Goal: Task Accomplishment & Management: Manage account settings

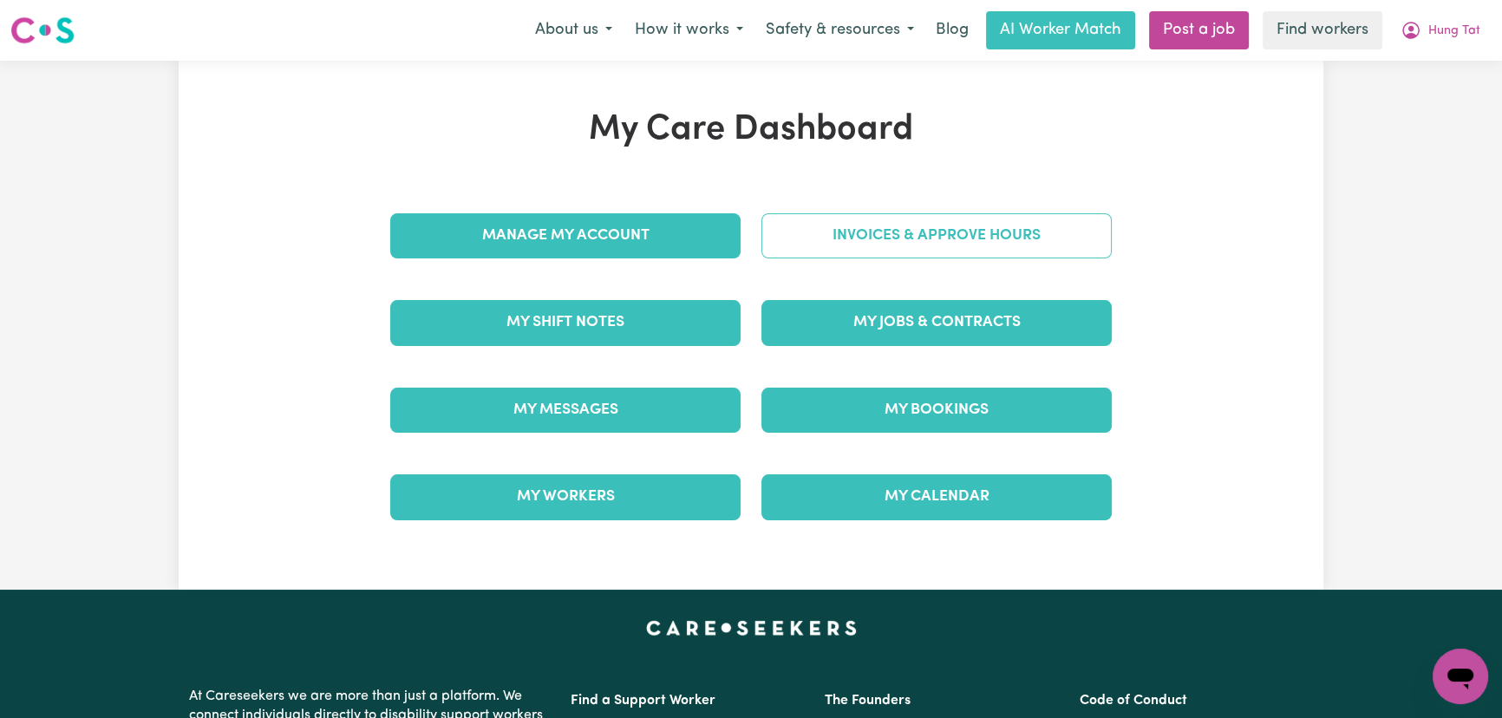
click at [990, 245] on link "Invoices & Approve Hours" at bounding box center [936, 235] width 350 height 45
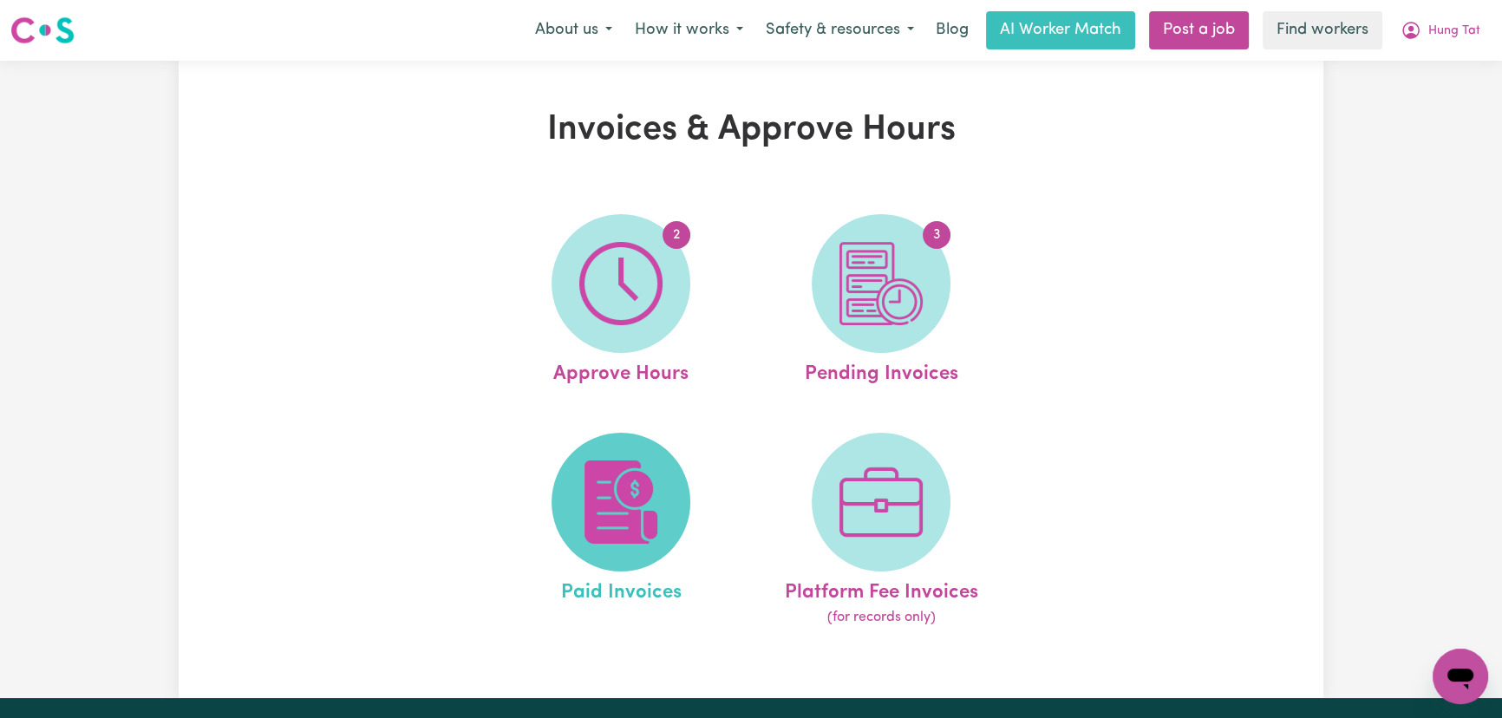
click at [629, 484] on img at bounding box center [620, 501] width 83 height 83
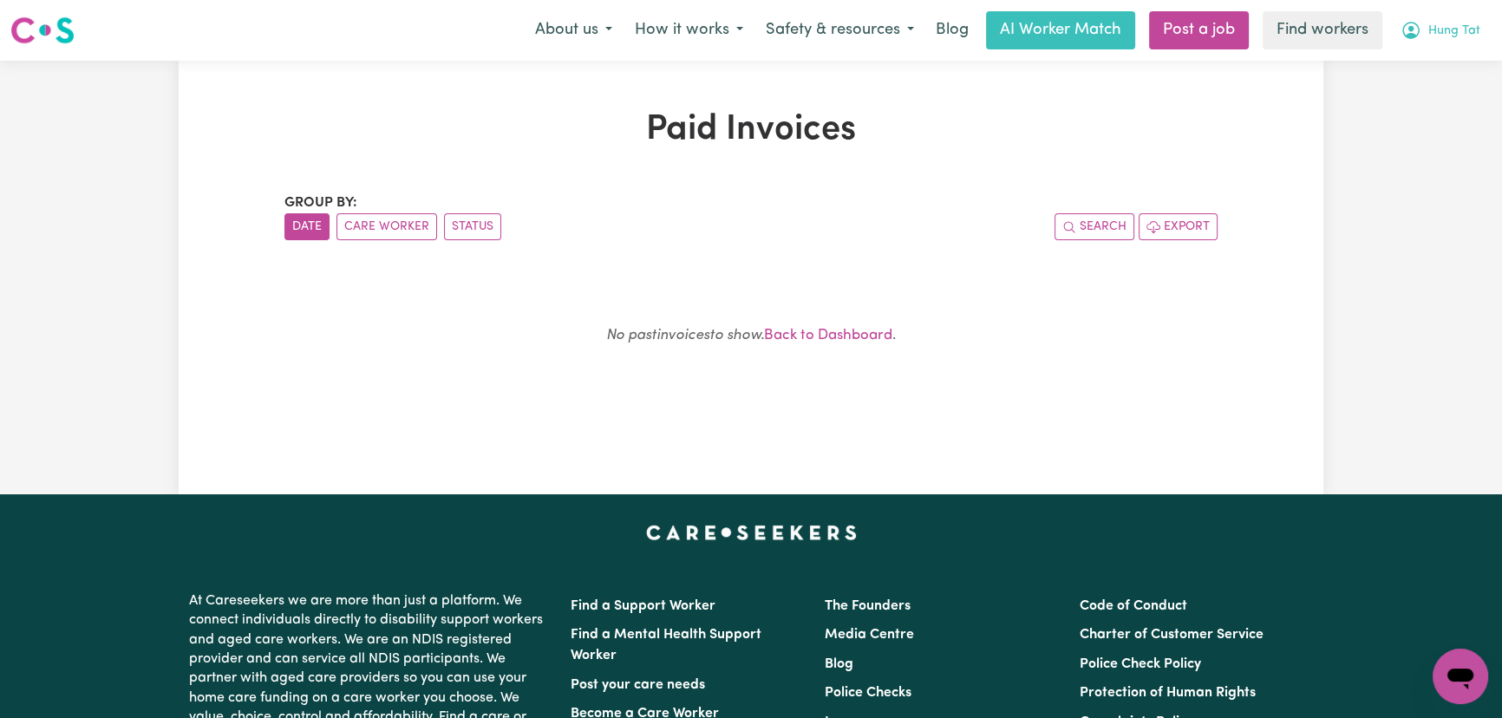
click at [1456, 25] on span "Hung Tat" at bounding box center [1454, 31] width 52 height 19
click at [1454, 65] on link "My Dashboard" at bounding box center [1421, 67] width 137 height 33
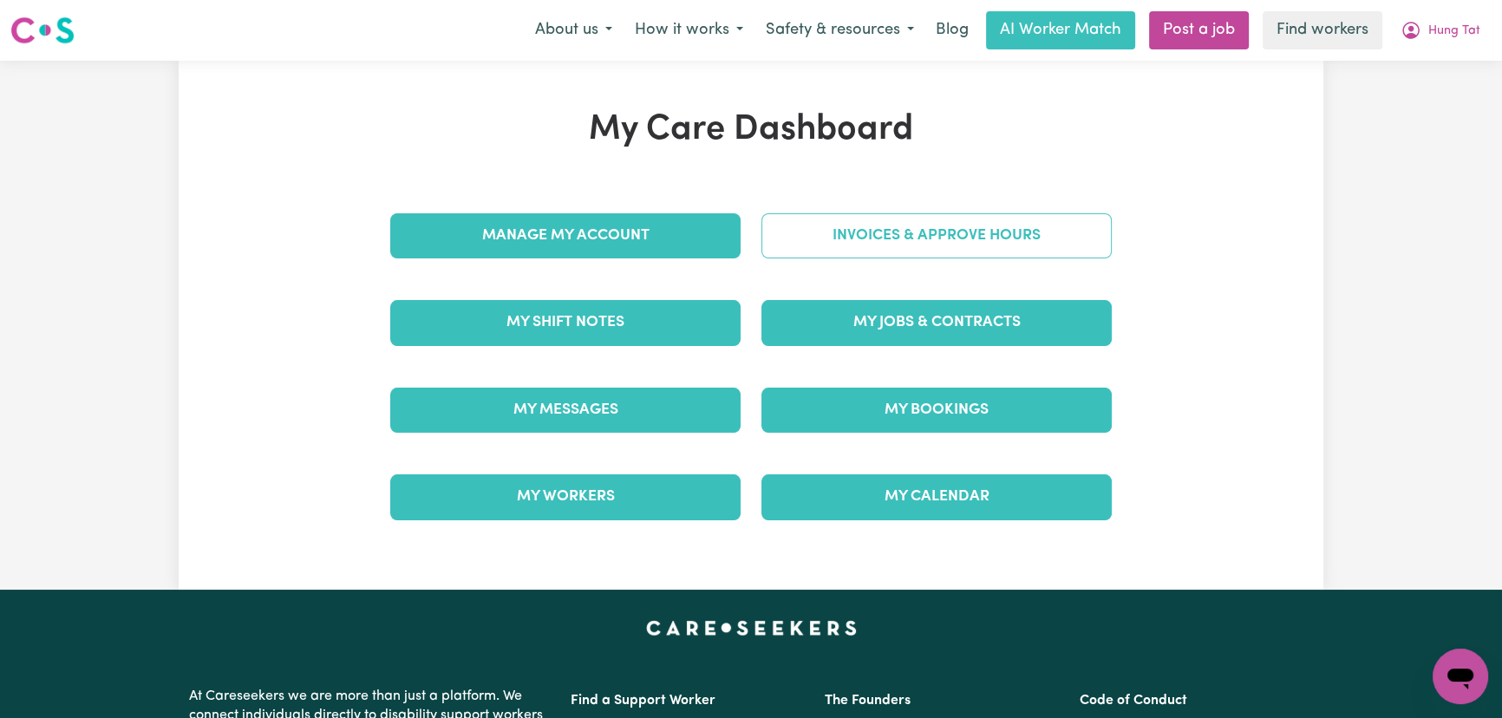
click at [872, 240] on link "Invoices & Approve Hours" at bounding box center [936, 235] width 350 height 45
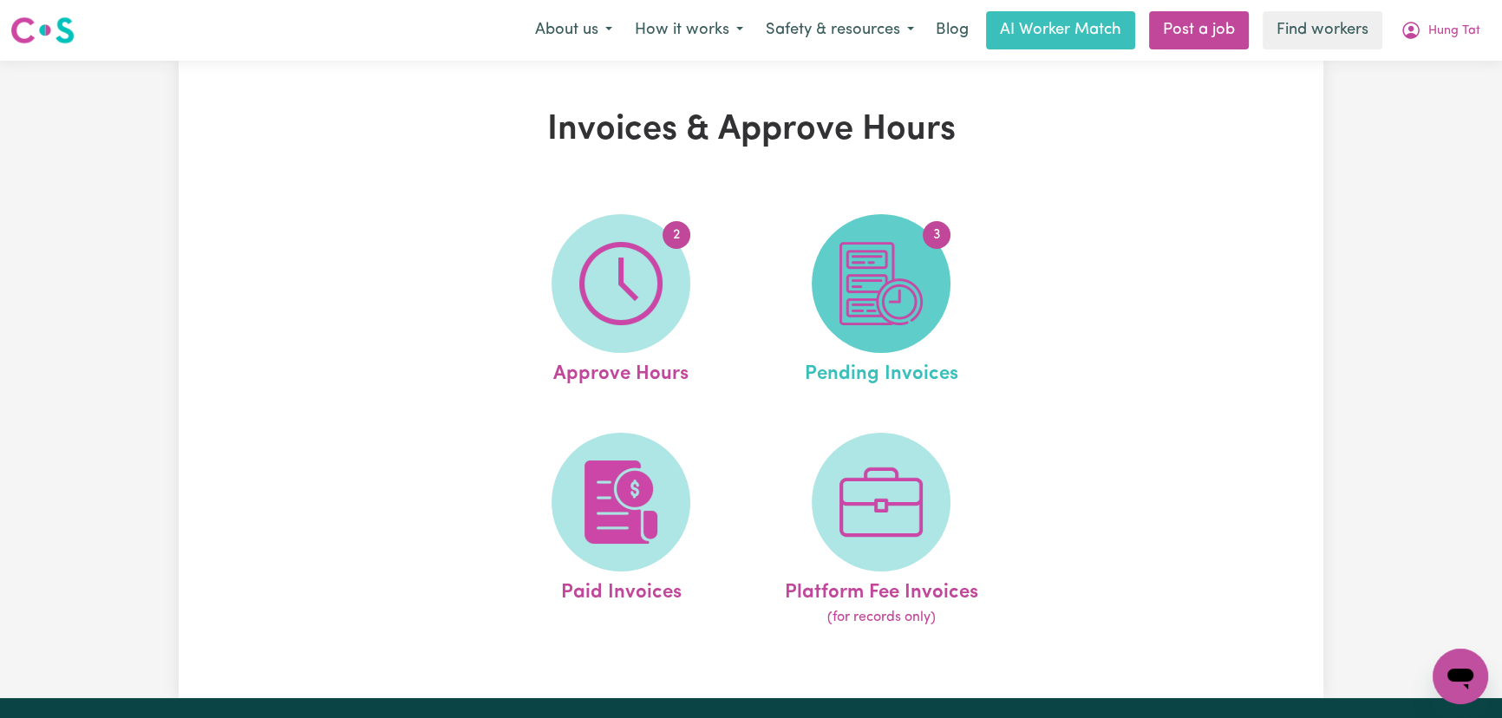
click at [895, 304] on img at bounding box center [880, 283] width 83 height 83
